Goal: Task Accomplishment & Management: Use online tool/utility

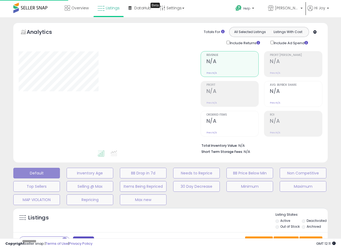
type input "**********"
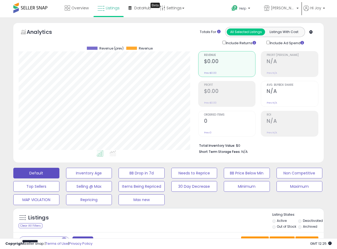
scroll to position [109, 180]
click at [292, 6] on span "[PERSON_NAME] [GEOGRAPHIC_DATA]" at bounding box center [283, 7] width 24 height 5
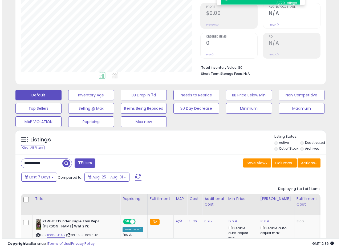
scroll to position [80, 0]
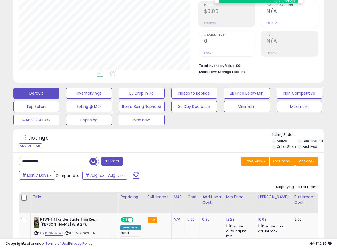
drag, startPoint x: 54, startPoint y: 159, endPoint x: 0, endPoint y: 154, distance: 53.9
click at [0, 154] on div "**********" at bounding box center [168, 112] width 337 height 350
click at [93, 160] on span "button" at bounding box center [93, 162] width 8 height 8
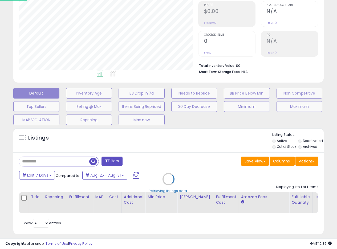
scroll to position [109, 182]
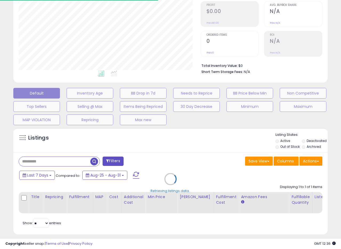
click at [181, 135] on div "Retrieving listings data.." at bounding box center [170, 183] width 323 height 116
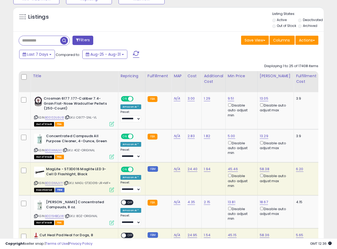
scroll to position [197, 0]
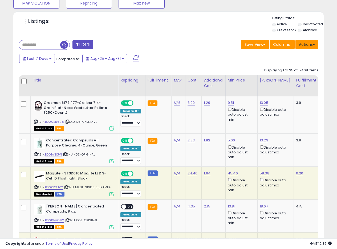
click at [315, 46] on button "Actions" at bounding box center [307, 44] width 23 height 9
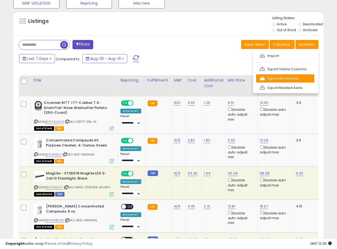
click at [287, 79] on link "Export All Columns" at bounding box center [285, 78] width 58 height 8
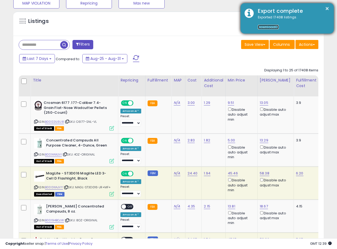
click at [263, 26] on link "Download" at bounding box center [268, 27] width 21 height 5
click at [326, 8] on button "×" at bounding box center [327, 8] width 4 height 7
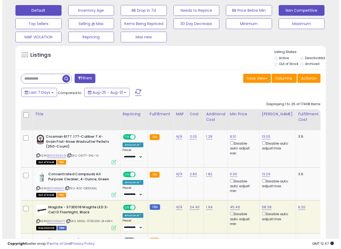
scroll to position [166, 0]
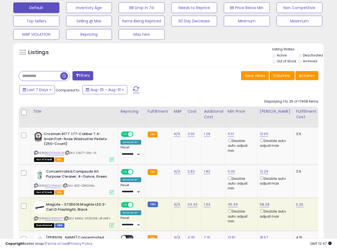
click at [311, 61] on label "Archived" at bounding box center [310, 61] width 14 height 5
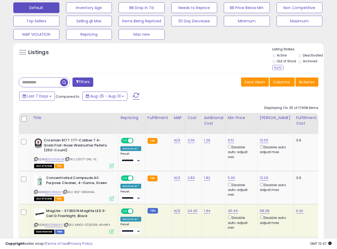
drag, startPoint x: 280, startPoint y: 67, endPoint x: 217, endPoint y: 67, distance: 63.8
click at [217, 63] on div "Listings" at bounding box center [168, 59] width 311 height 25
click at [217, 68] on div "Listings" at bounding box center [168, 59] width 311 height 25
click at [312, 83] on button "Actions" at bounding box center [307, 82] width 23 height 9
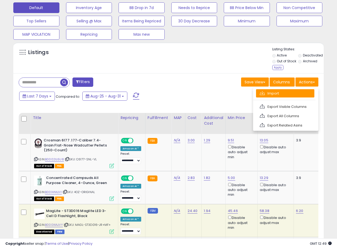
click at [272, 94] on link "Import" at bounding box center [285, 93] width 58 height 8
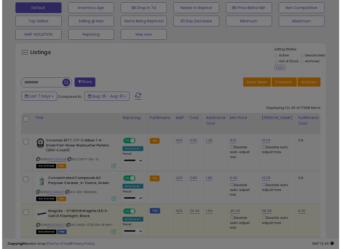
scroll to position [109, 182]
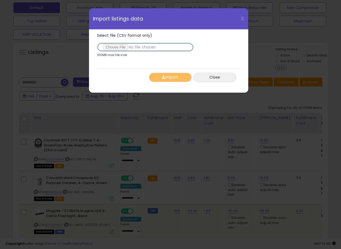
click at [116, 48] on input "Select file (CSV format only)" at bounding box center [145, 47] width 97 height 9
type input "**********"
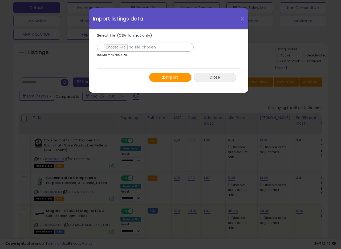
click at [168, 75] on button "Import" at bounding box center [170, 77] width 43 height 9
